Goal: Transaction & Acquisition: Book appointment/travel/reservation

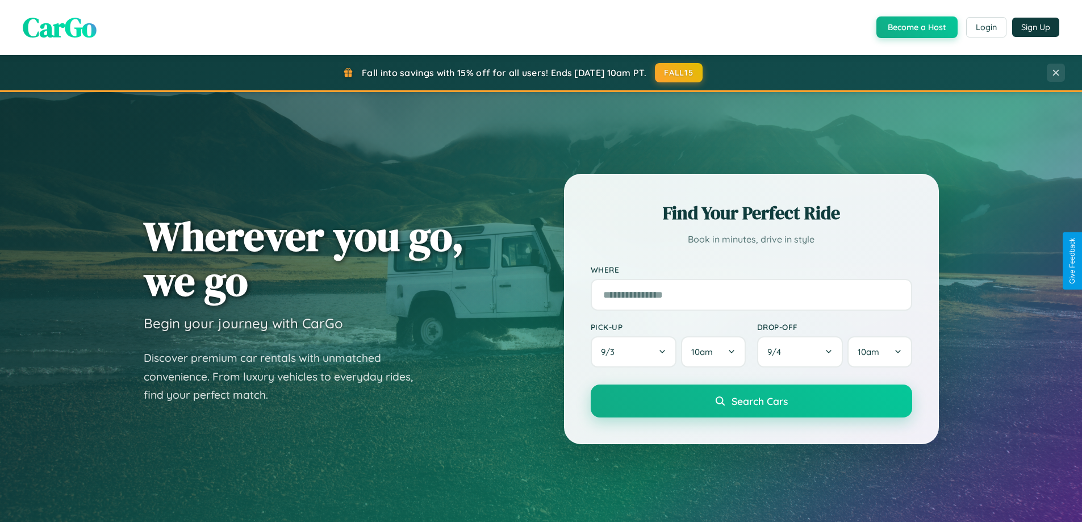
scroll to position [490, 0]
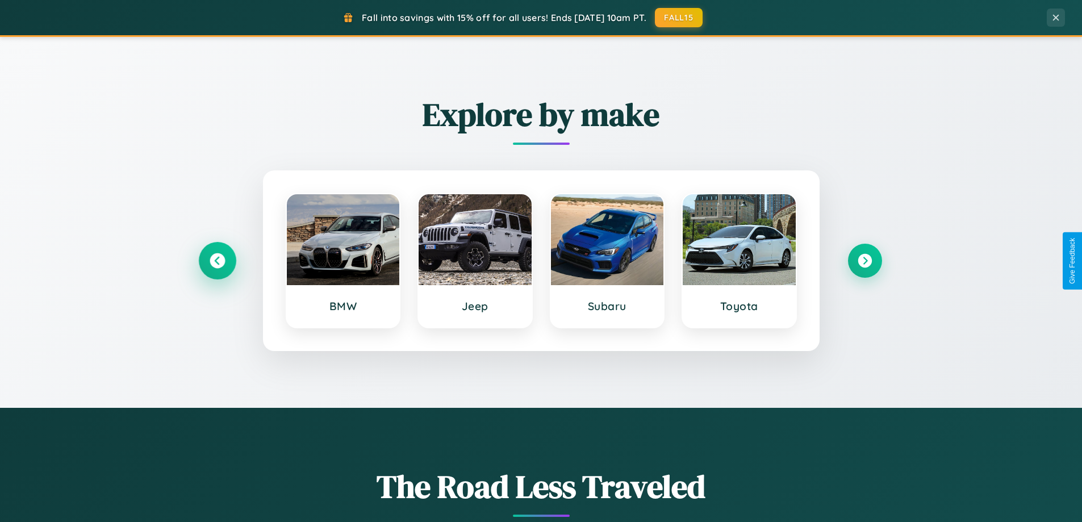
click at [217, 261] on icon at bounding box center [217, 260] width 15 height 15
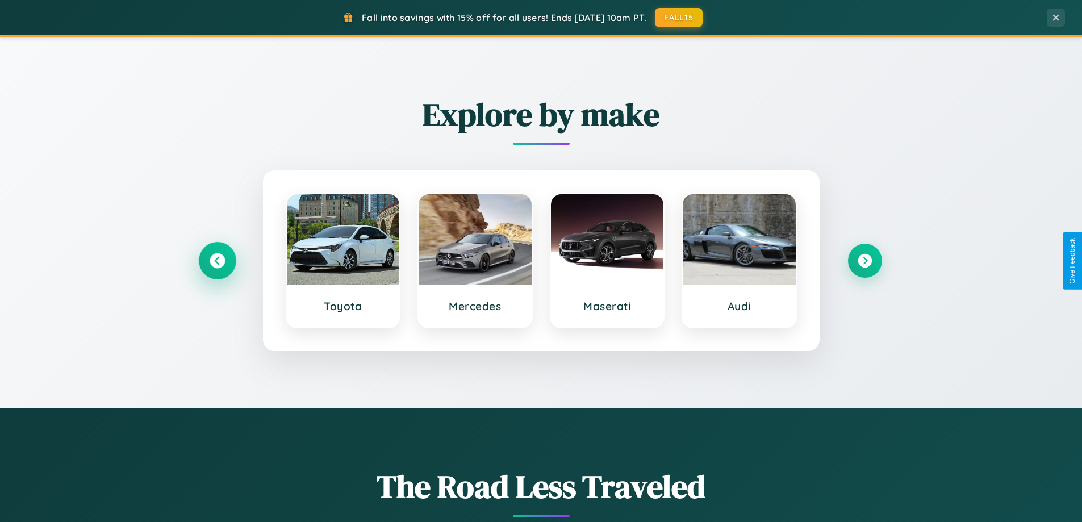
click at [217, 261] on icon at bounding box center [217, 260] width 15 height 15
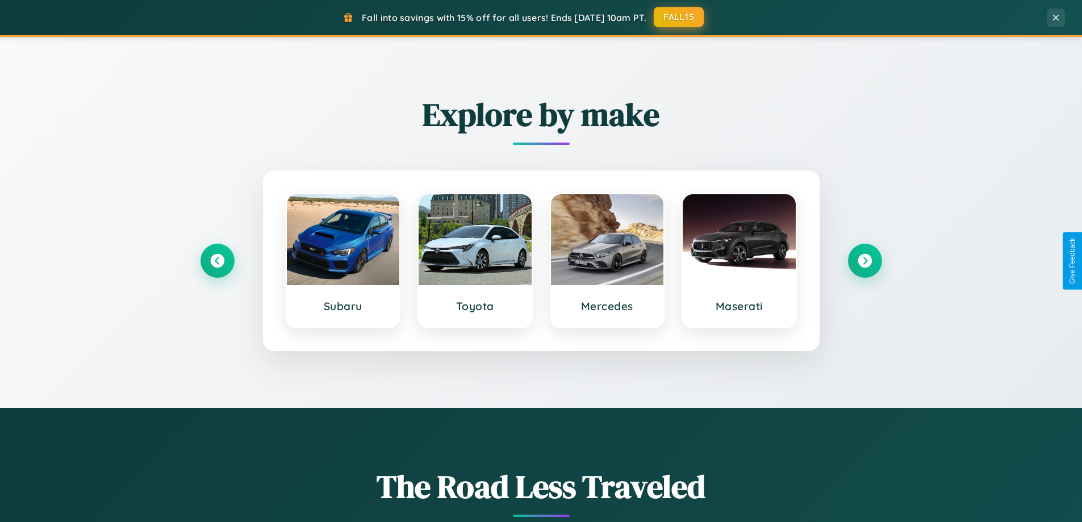
click at [680, 17] on button "FALL15" at bounding box center [679, 17] width 50 height 20
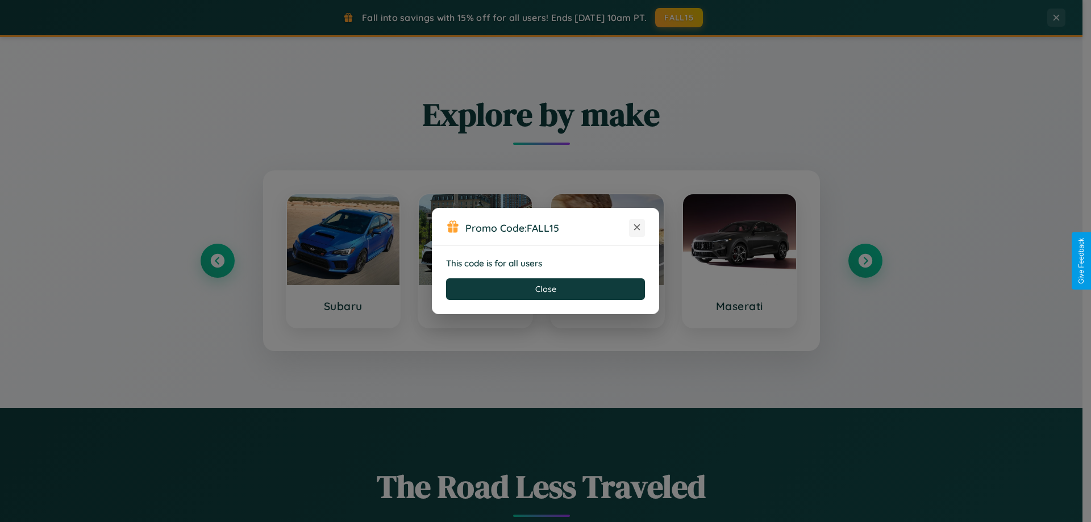
click at [637, 228] on icon at bounding box center [636, 227] width 11 height 11
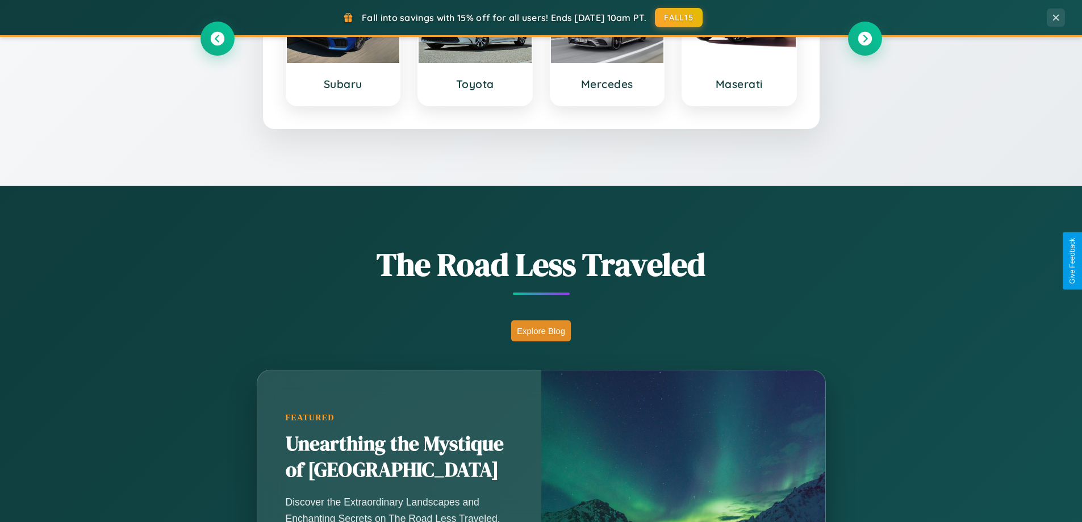
scroll to position [782, 0]
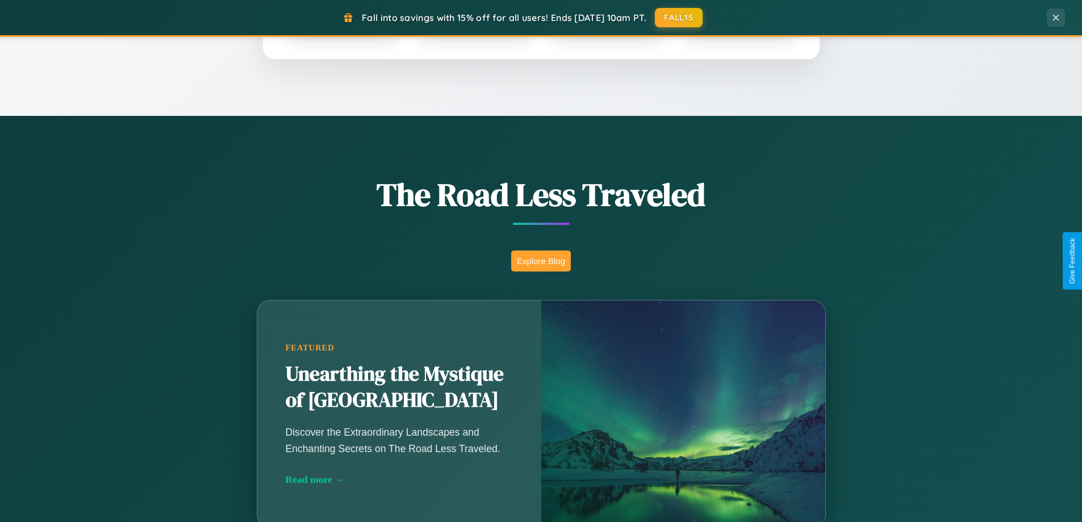
click at [541, 261] on button "Explore Blog" at bounding box center [541, 261] width 60 height 21
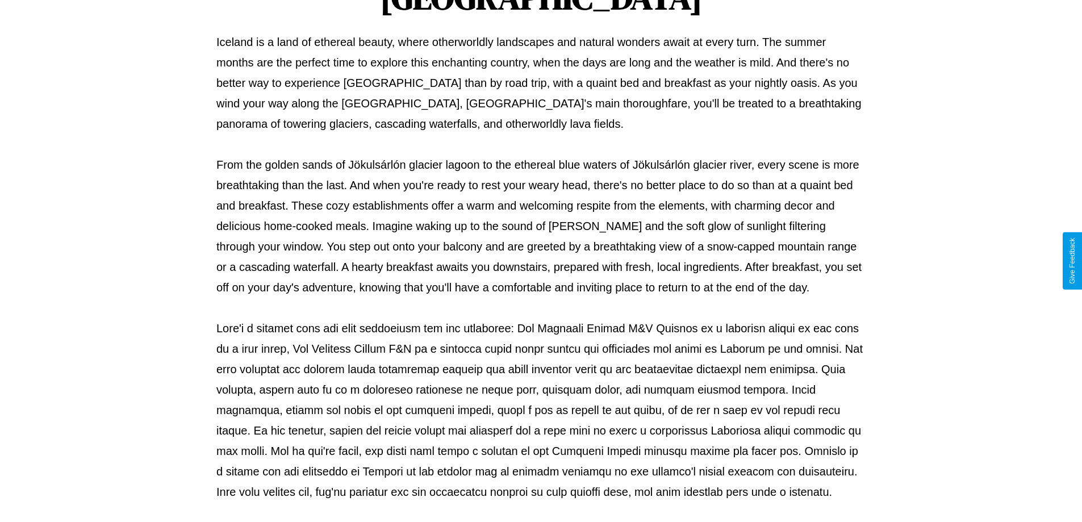
scroll to position [368, 0]
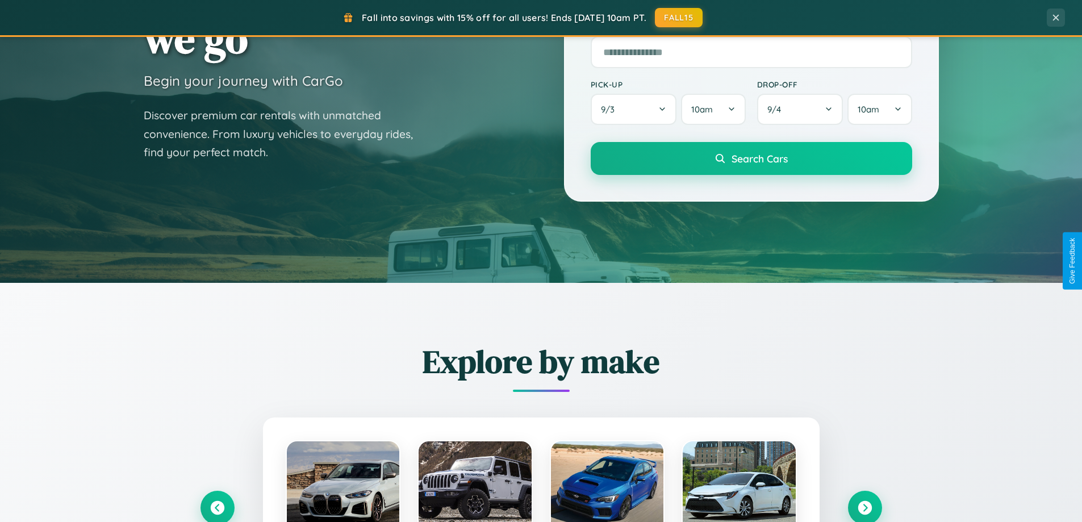
scroll to position [34, 0]
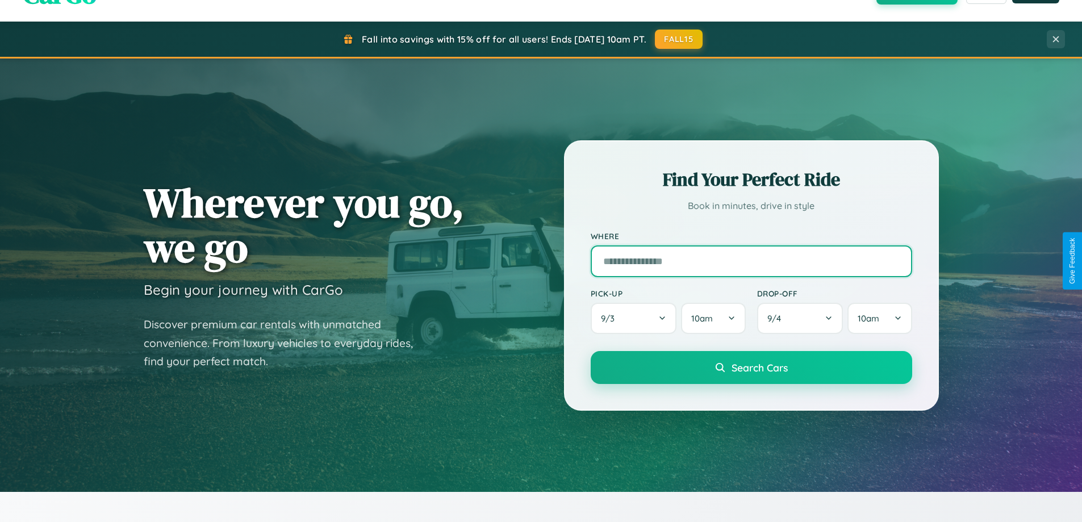
click at [751, 261] on input "text" at bounding box center [752, 261] width 322 height 32
type input "**********"
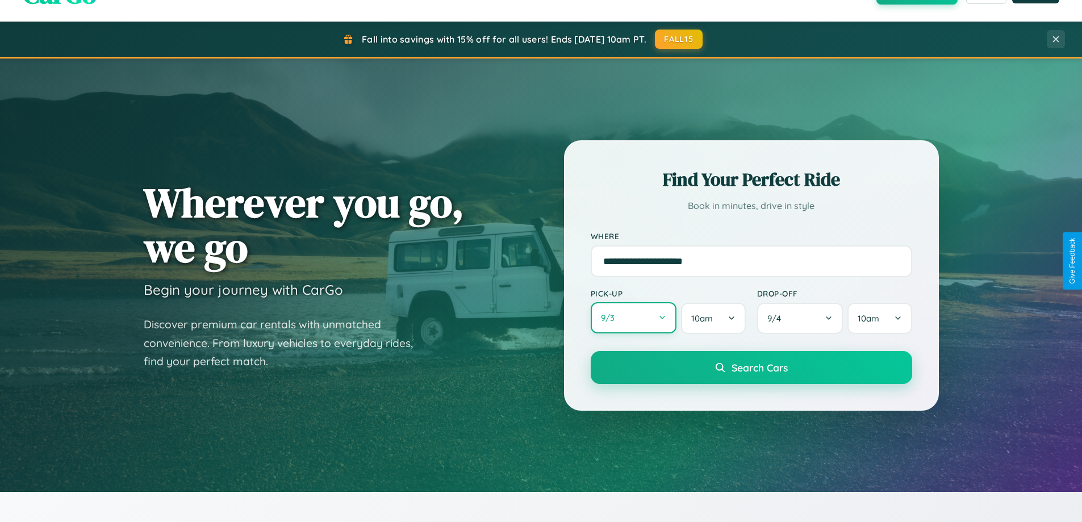
click at [634, 318] on button "9 / 3" at bounding box center [634, 317] width 86 height 31
select select "*"
select select "****"
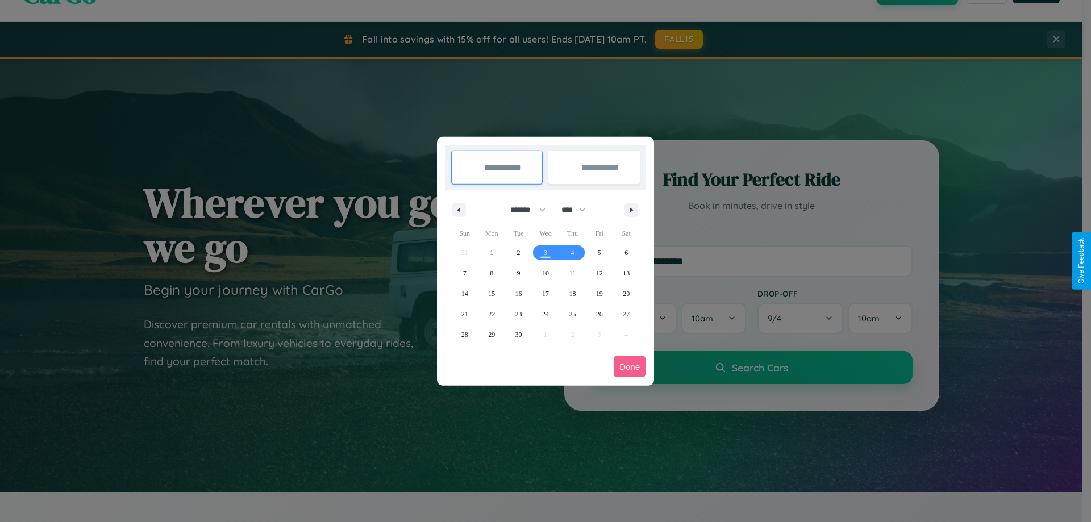
click at [523, 210] on select "******* ******** ***** ***** *** **** **** ****** ********* ******* ******** **…" at bounding box center [526, 210] width 48 height 19
select select "*"
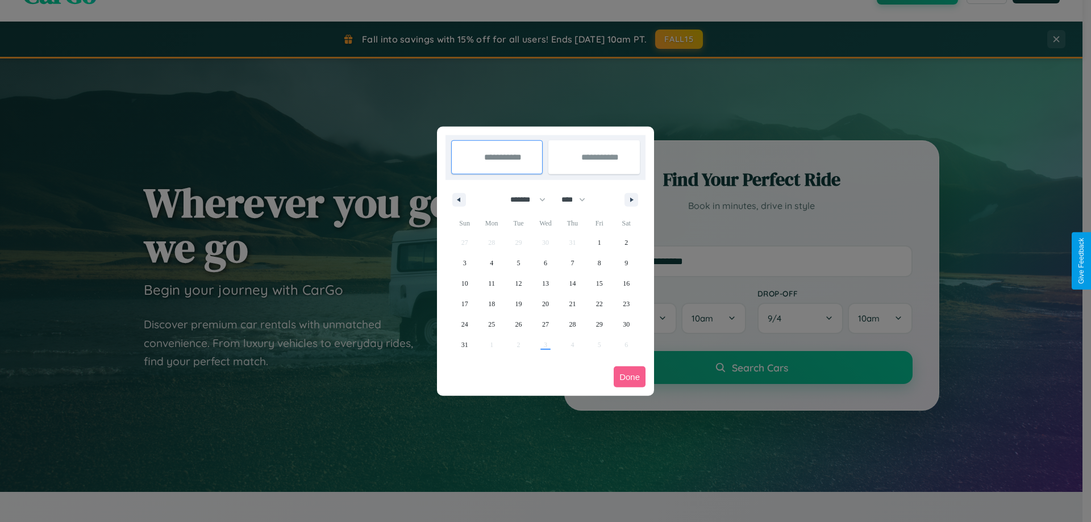
click at [578, 199] on select "**** **** **** **** **** **** **** **** **** **** **** **** **** **** **** ****…" at bounding box center [573, 199] width 34 height 19
select select "****"
click at [599, 303] on span "21" at bounding box center [599, 304] width 7 height 20
type input "**********"
click at [545, 324] on span "26" at bounding box center [545, 324] width 7 height 20
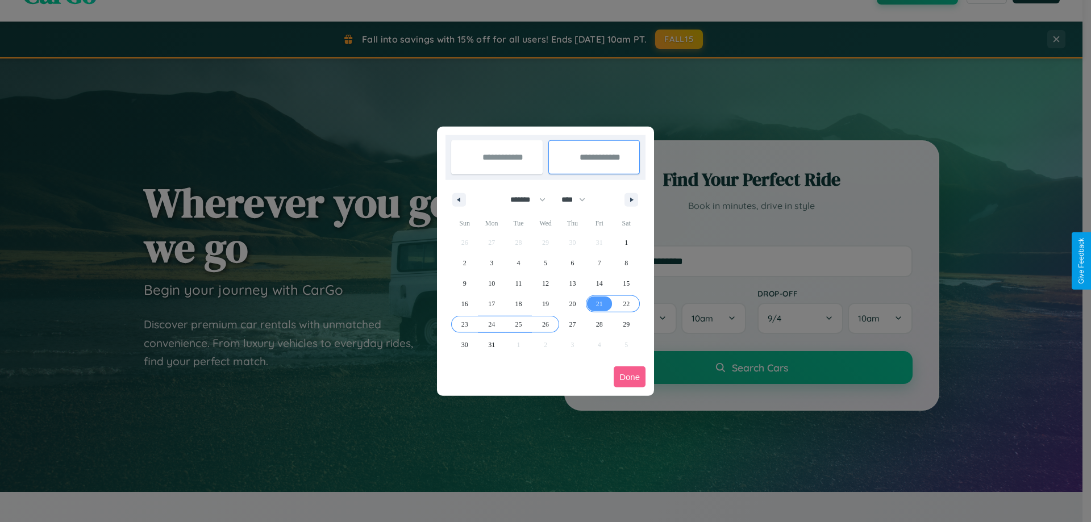
type input "**********"
click at [630, 377] on button "Done" at bounding box center [630, 376] width 32 height 21
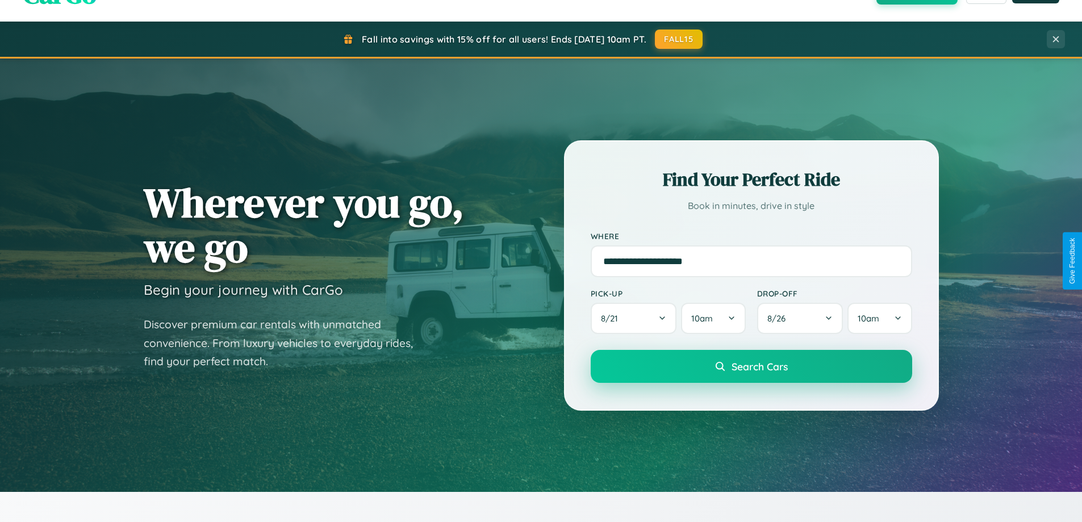
click at [751, 366] on span "Search Cars" at bounding box center [760, 366] width 56 height 13
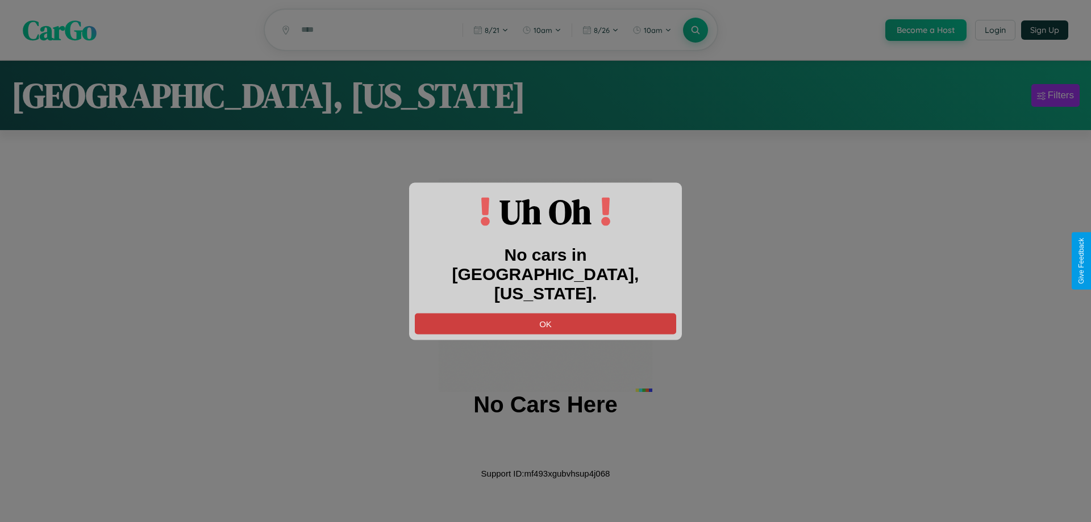
click at [545, 314] on button "OK" at bounding box center [545, 323] width 261 height 21
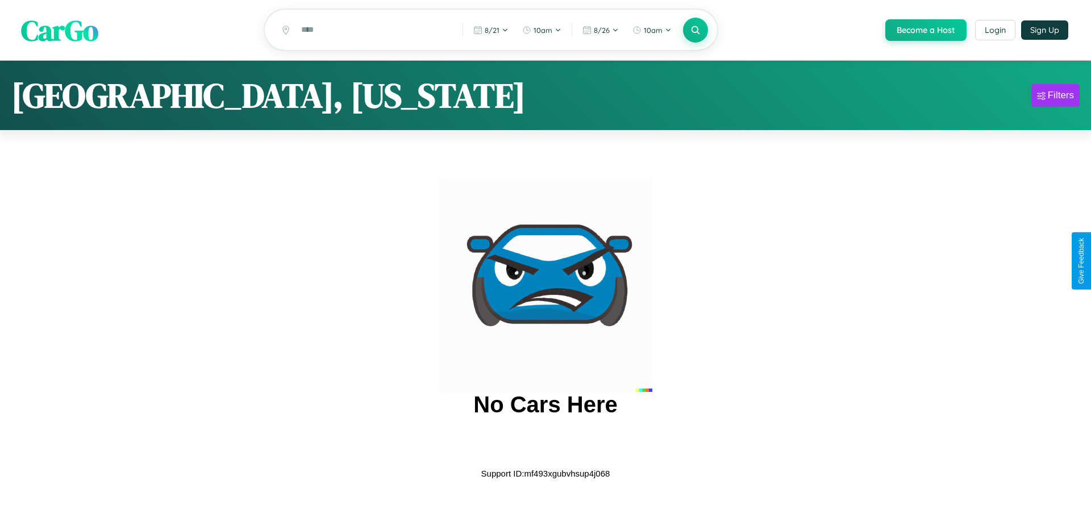
click at [60, 31] on span "CarGo" at bounding box center [59, 29] width 77 height 39
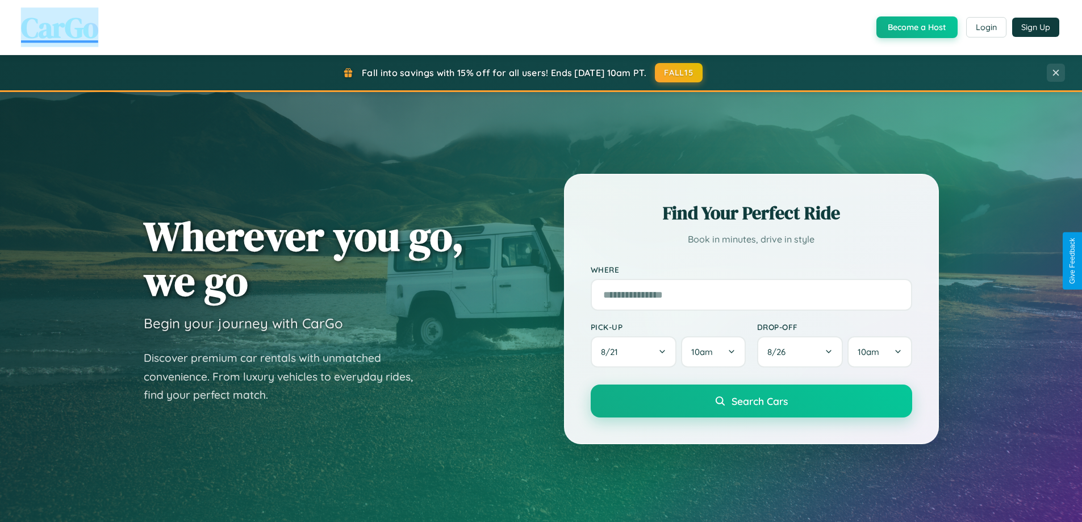
scroll to position [490, 0]
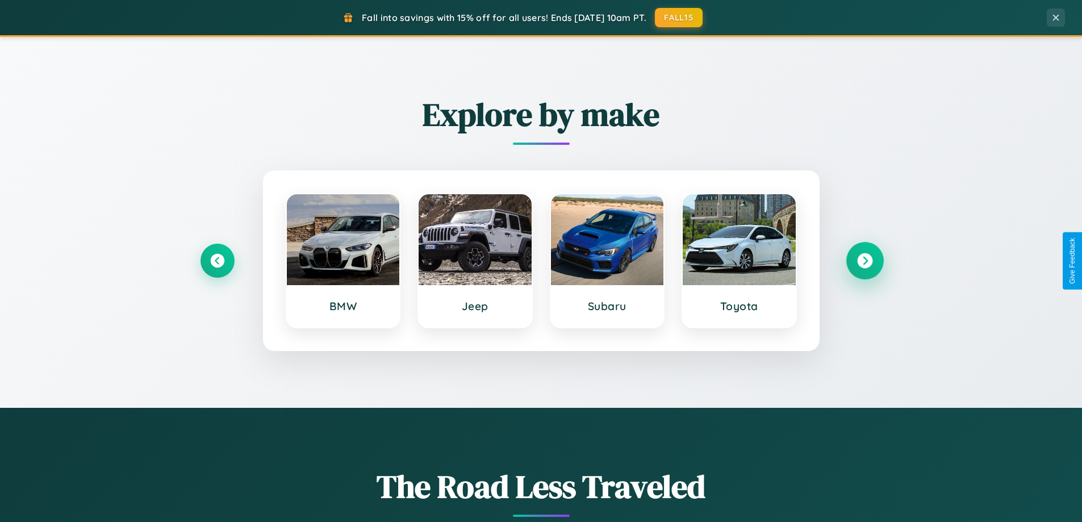
click at [865, 261] on icon at bounding box center [864, 260] width 15 height 15
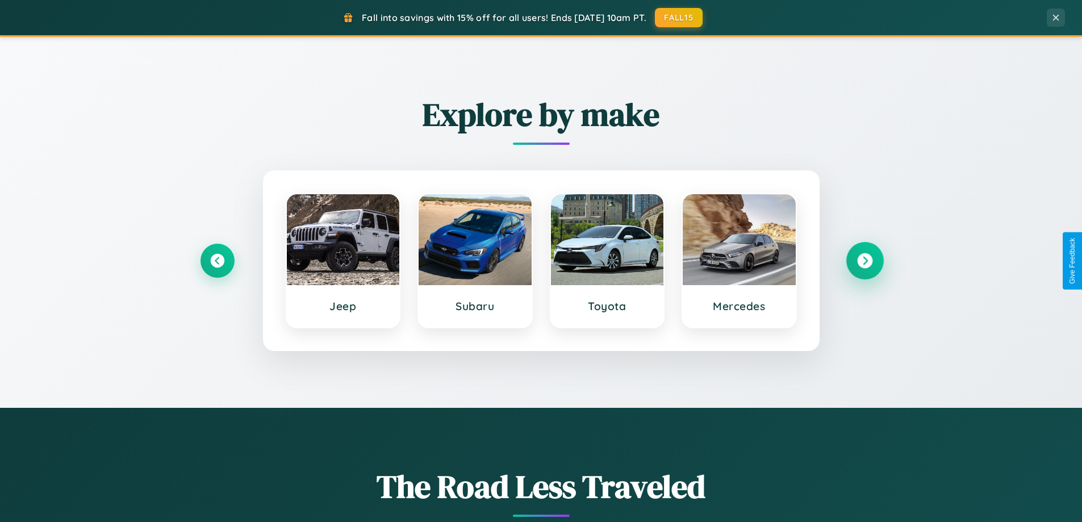
click at [865, 261] on icon at bounding box center [864, 260] width 15 height 15
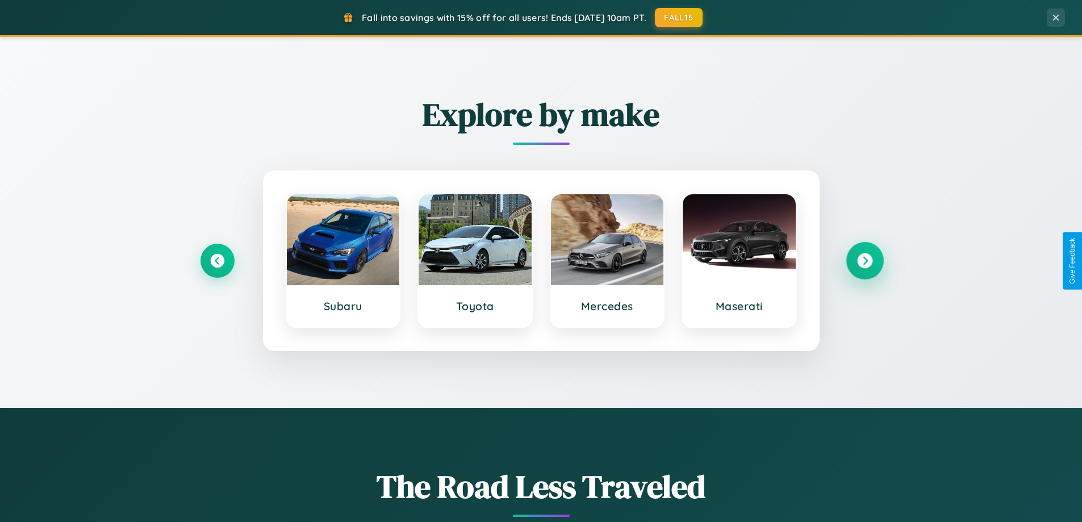
click at [865, 261] on icon at bounding box center [864, 260] width 15 height 15
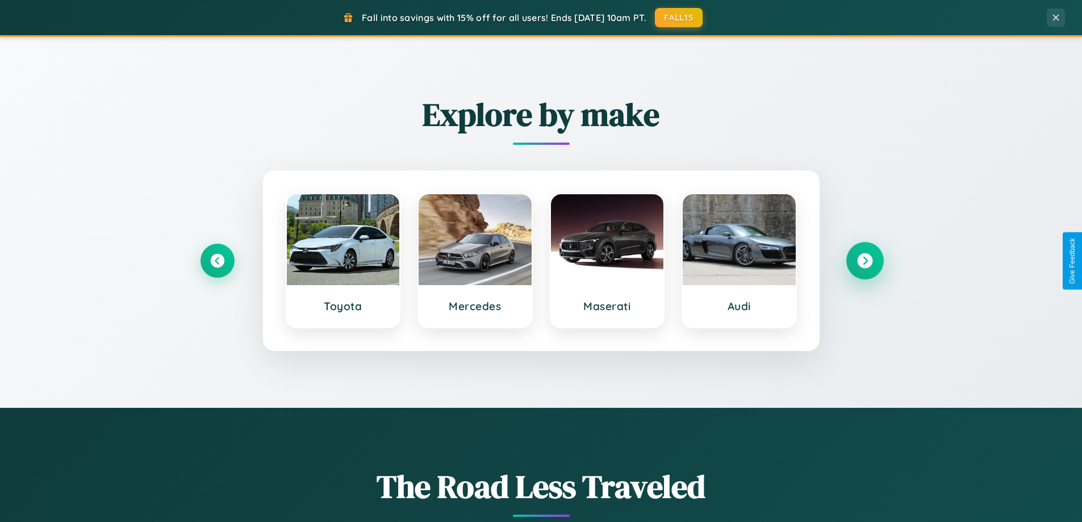
click at [865, 261] on icon at bounding box center [864, 260] width 15 height 15
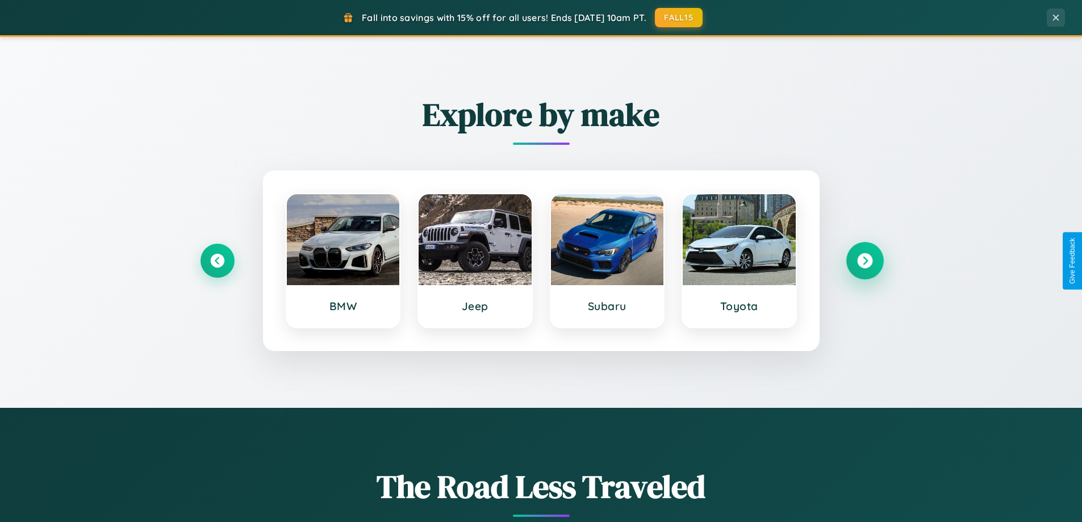
click at [865, 261] on icon at bounding box center [864, 260] width 15 height 15
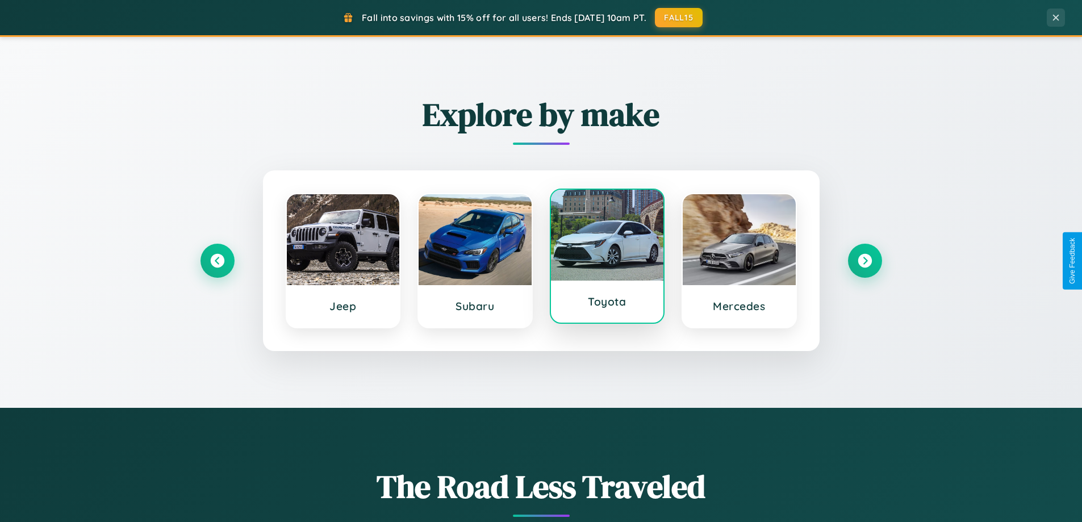
click at [607, 259] on div at bounding box center [607, 235] width 113 height 91
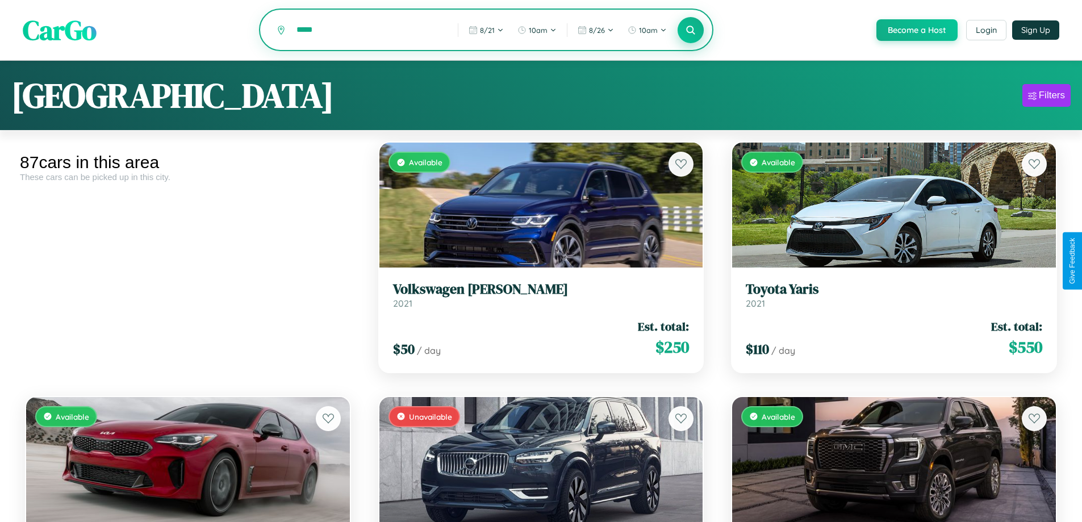
type input "*****"
click at [690, 31] on icon at bounding box center [691, 29] width 11 height 11
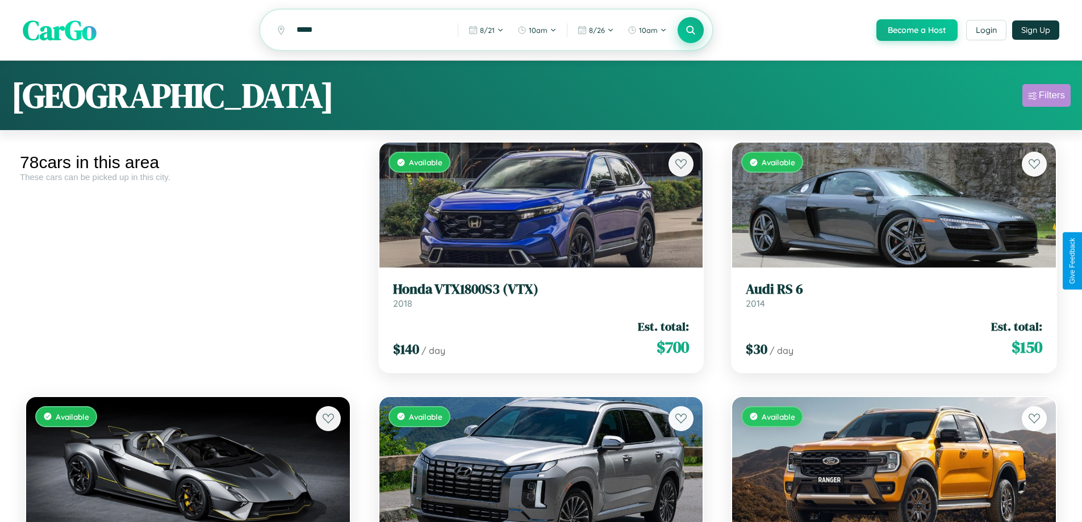
click at [1047, 97] on div "Filters" at bounding box center [1052, 95] width 26 height 11
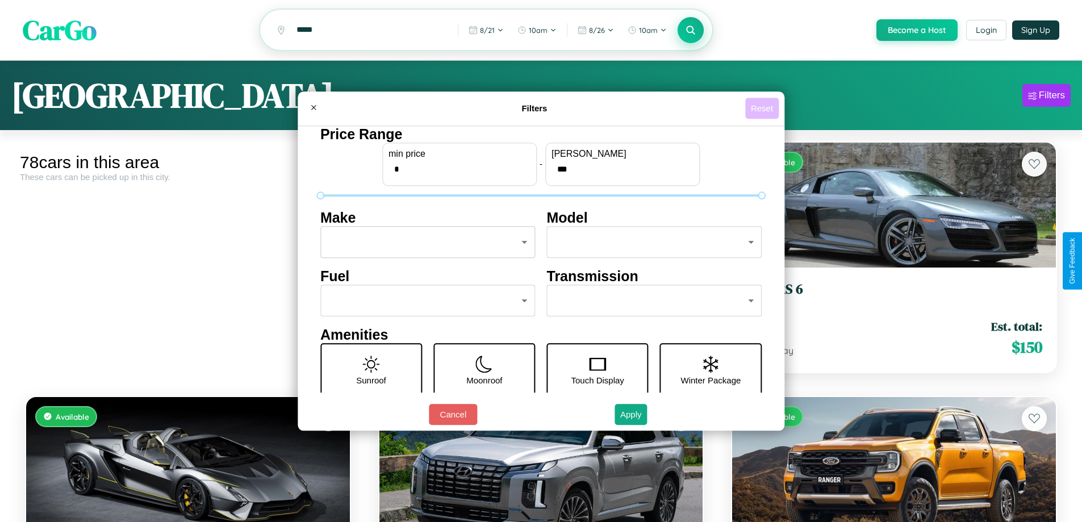
click at [764, 108] on button "Reset" at bounding box center [762, 108] width 34 height 21
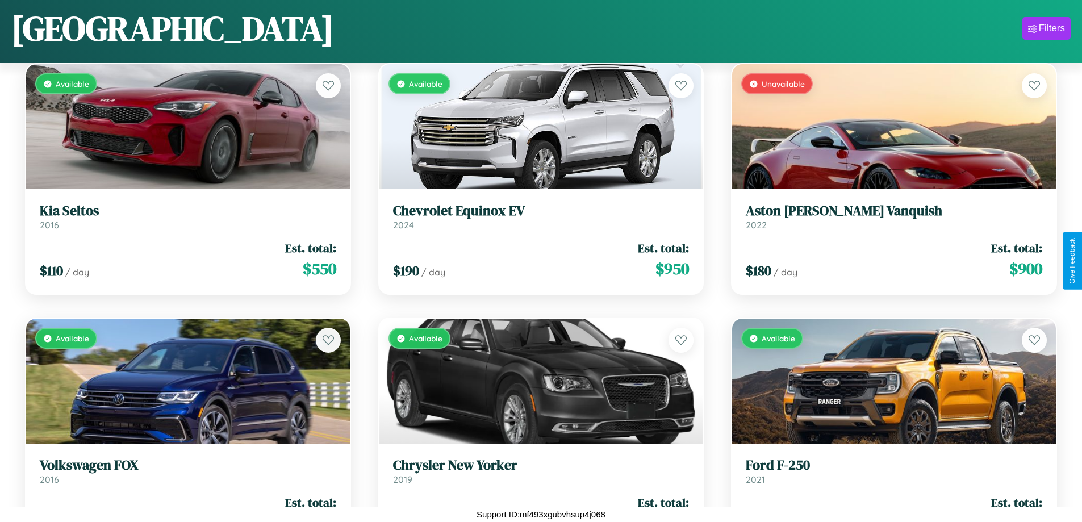
scroll to position [1261, 0]
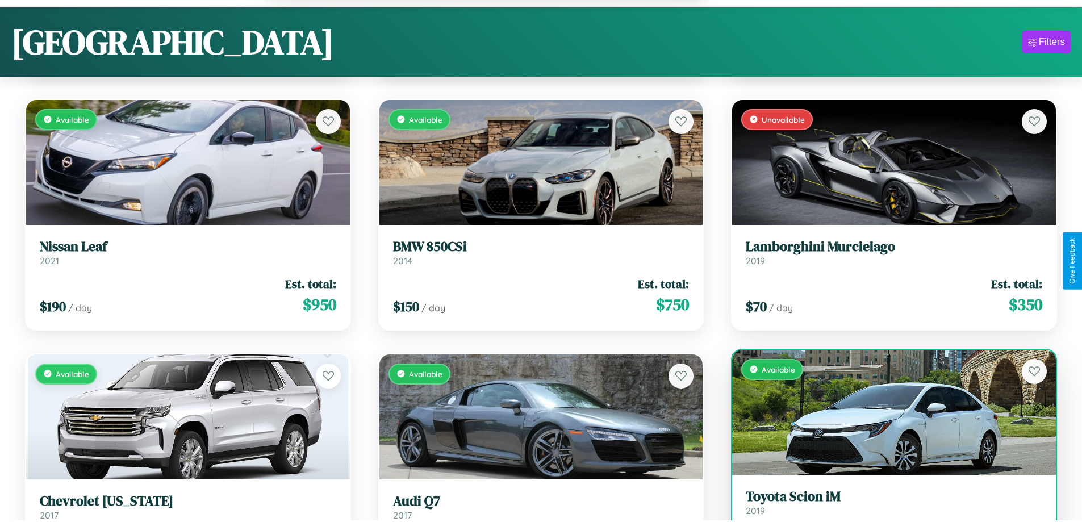
click at [887, 508] on link "Toyota Scion iM 2019" at bounding box center [894, 503] width 297 height 28
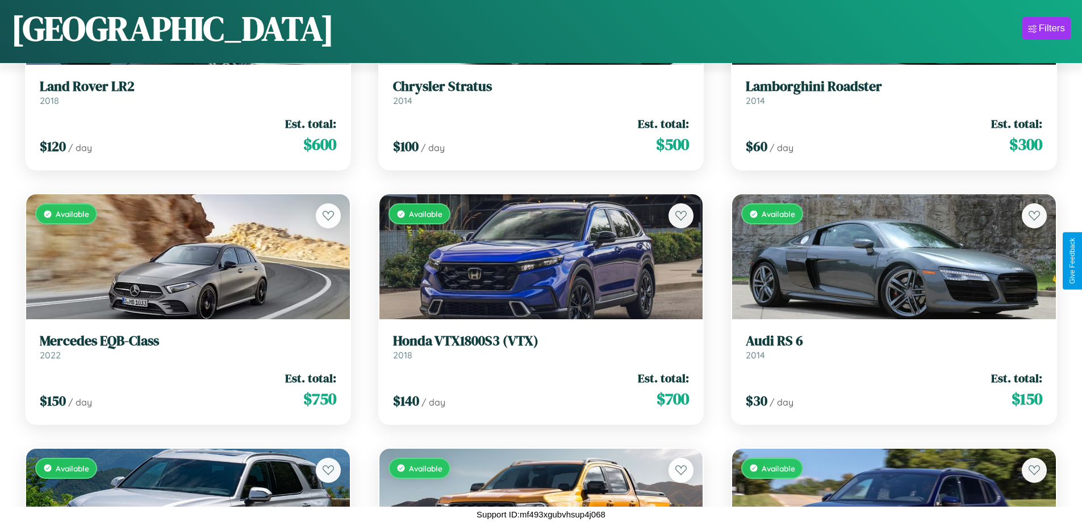
scroll to position [5757, 0]
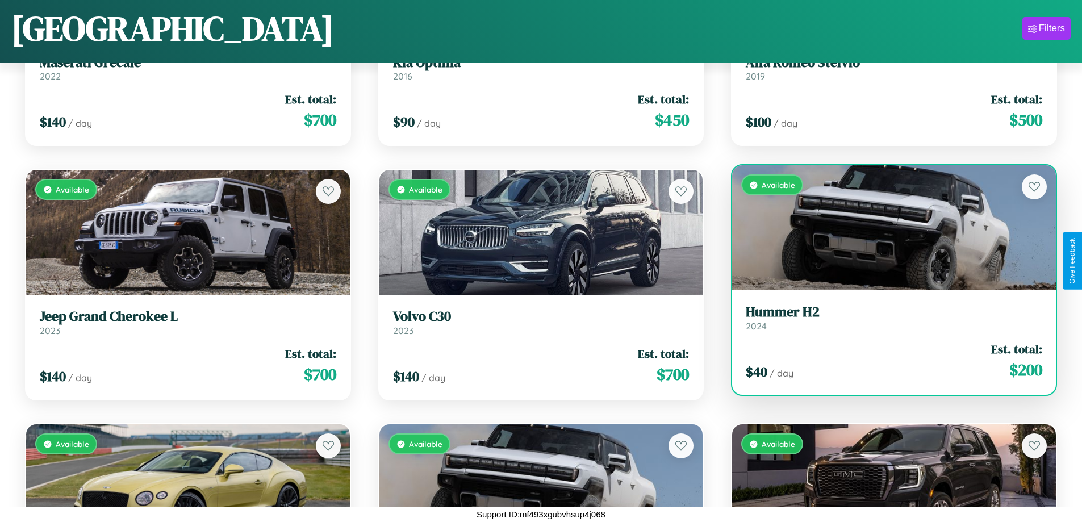
click at [887, 322] on link "Hummer H2 2024" at bounding box center [894, 318] width 297 height 28
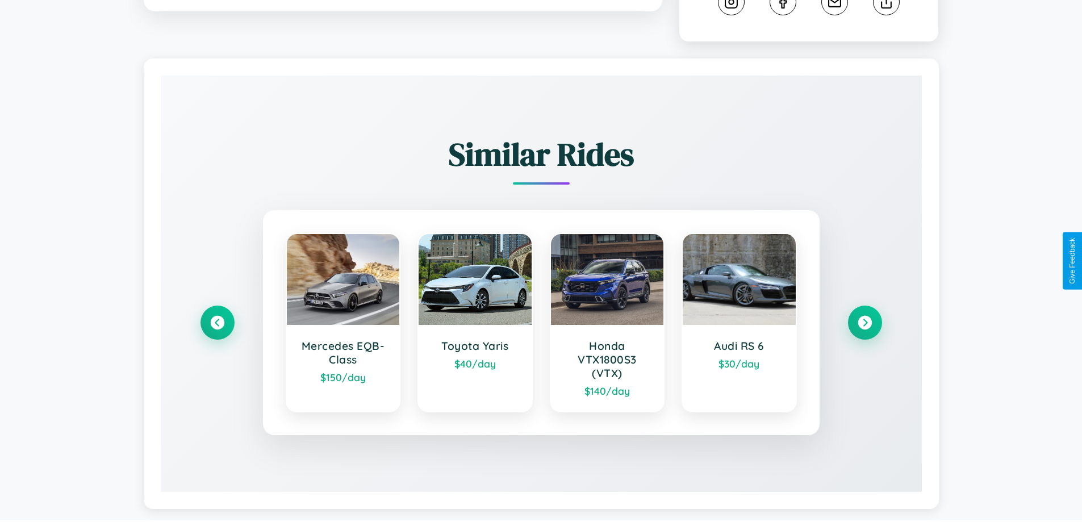
scroll to position [646, 0]
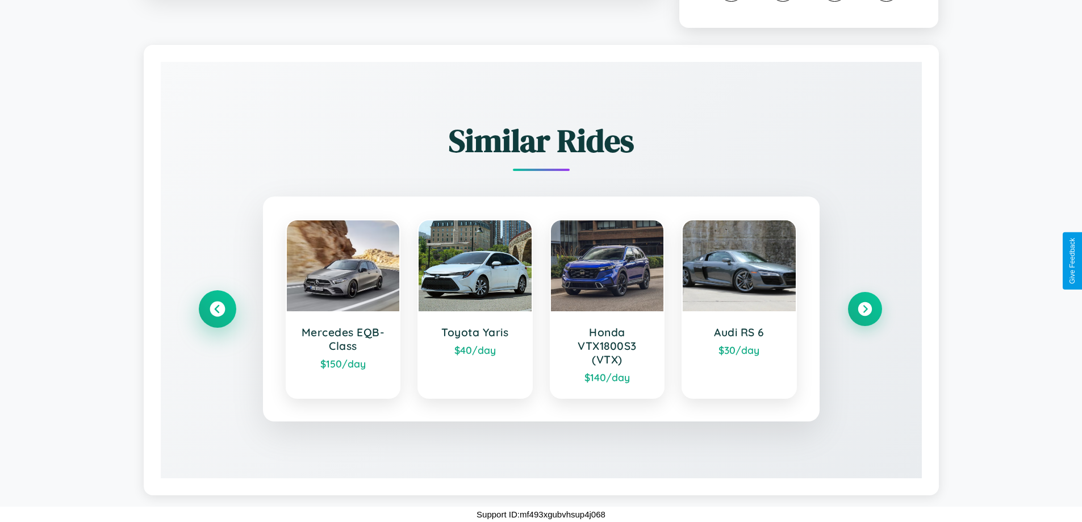
click at [217, 309] on icon at bounding box center [217, 309] width 15 height 15
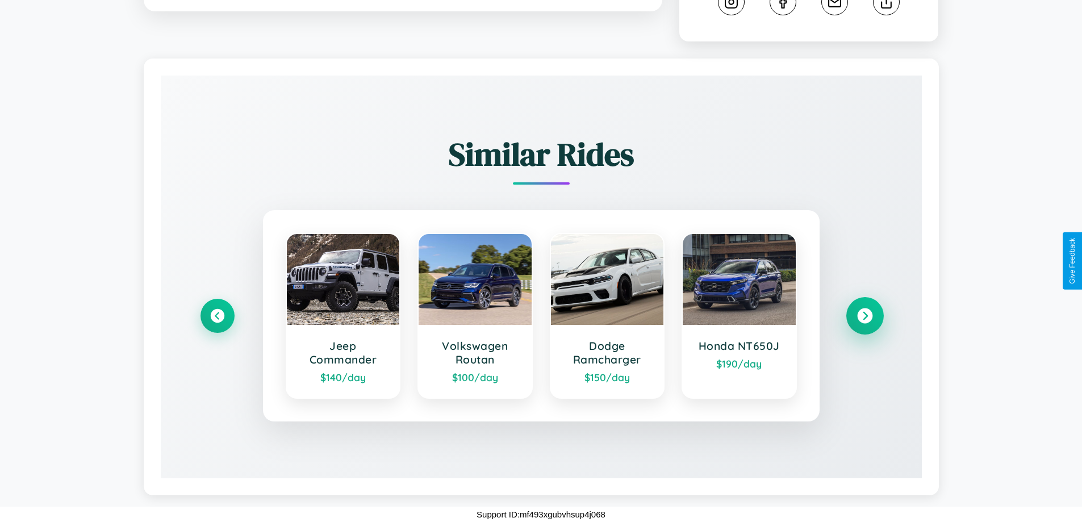
click at [865, 316] on icon at bounding box center [864, 316] width 15 height 15
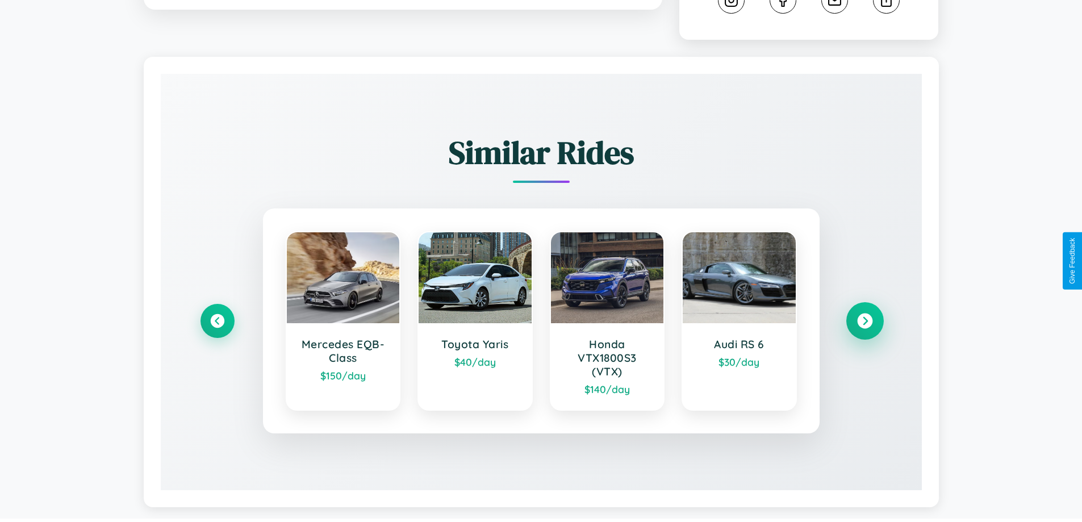
click at [865, 323] on icon at bounding box center [864, 321] width 15 height 15
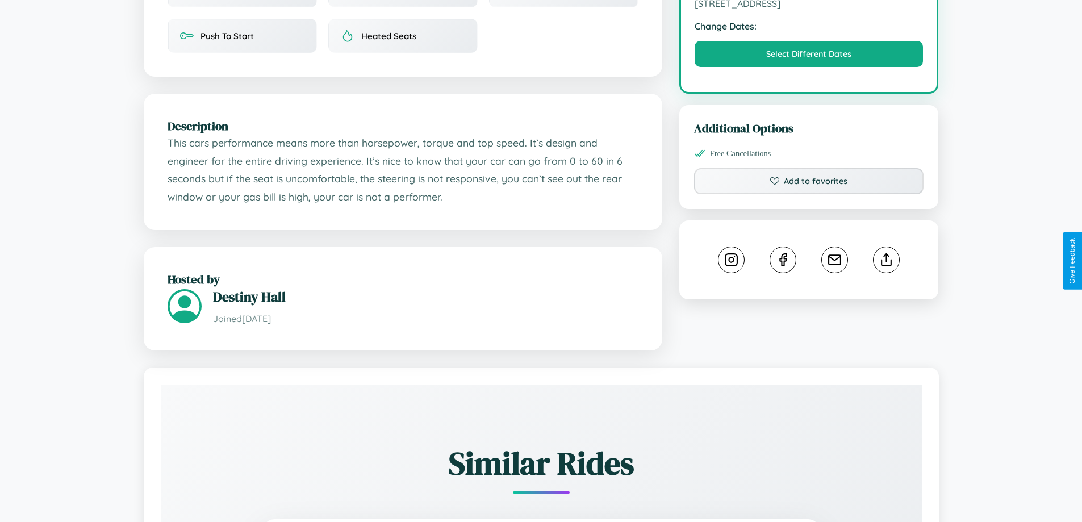
scroll to position [373, 0]
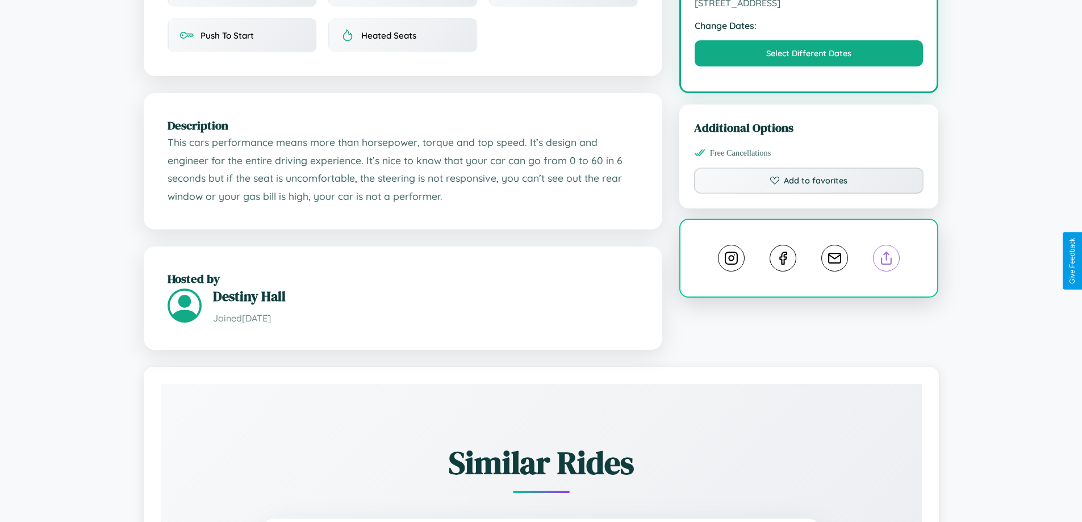
click at [887, 260] on line at bounding box center [887, 256] width 0 height 8
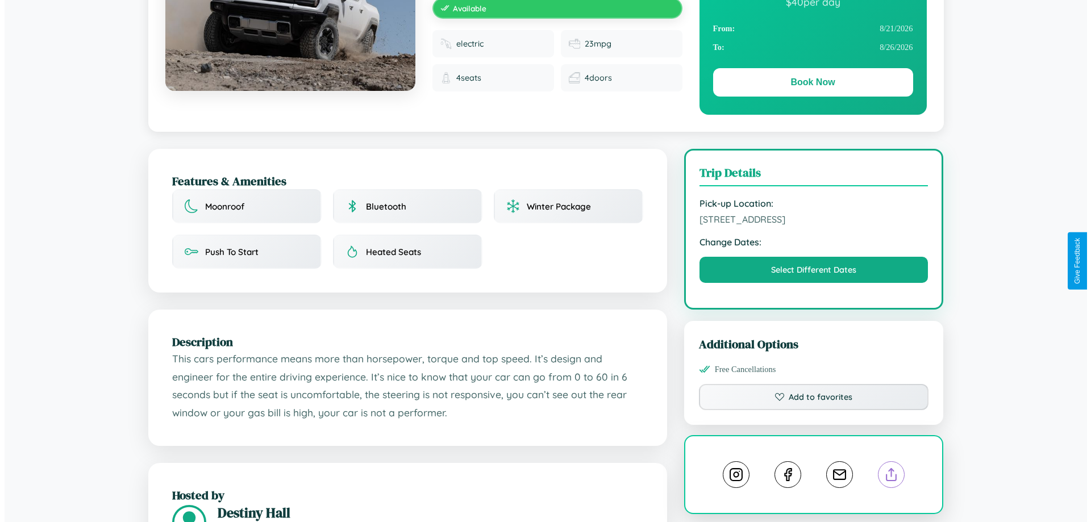
scroll to position [0, 0]
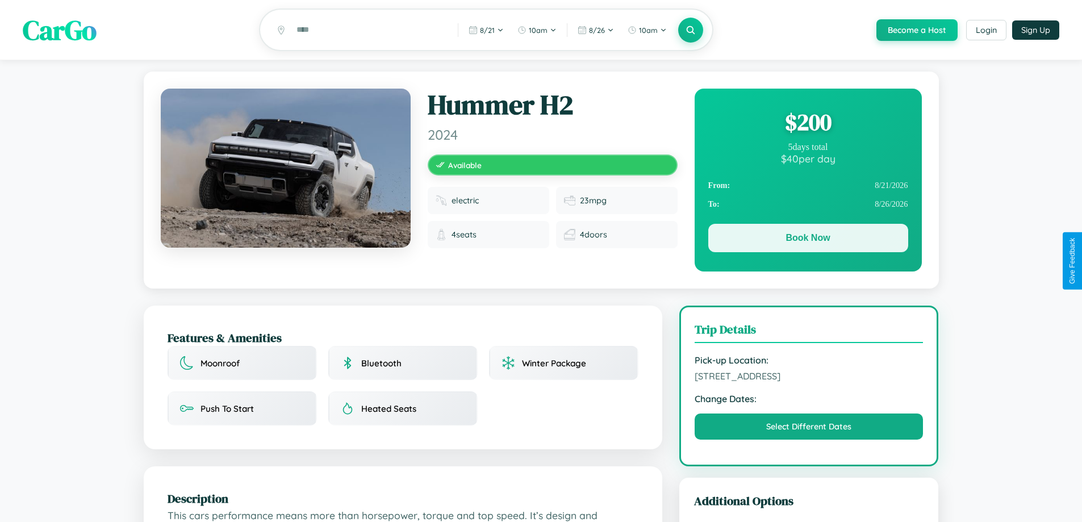
click at [808, 240] on button "Book Now" at bounding box center [809, 238] width 200 height 28
